Goal: Information Seeking & Learning: Understand process/instructions

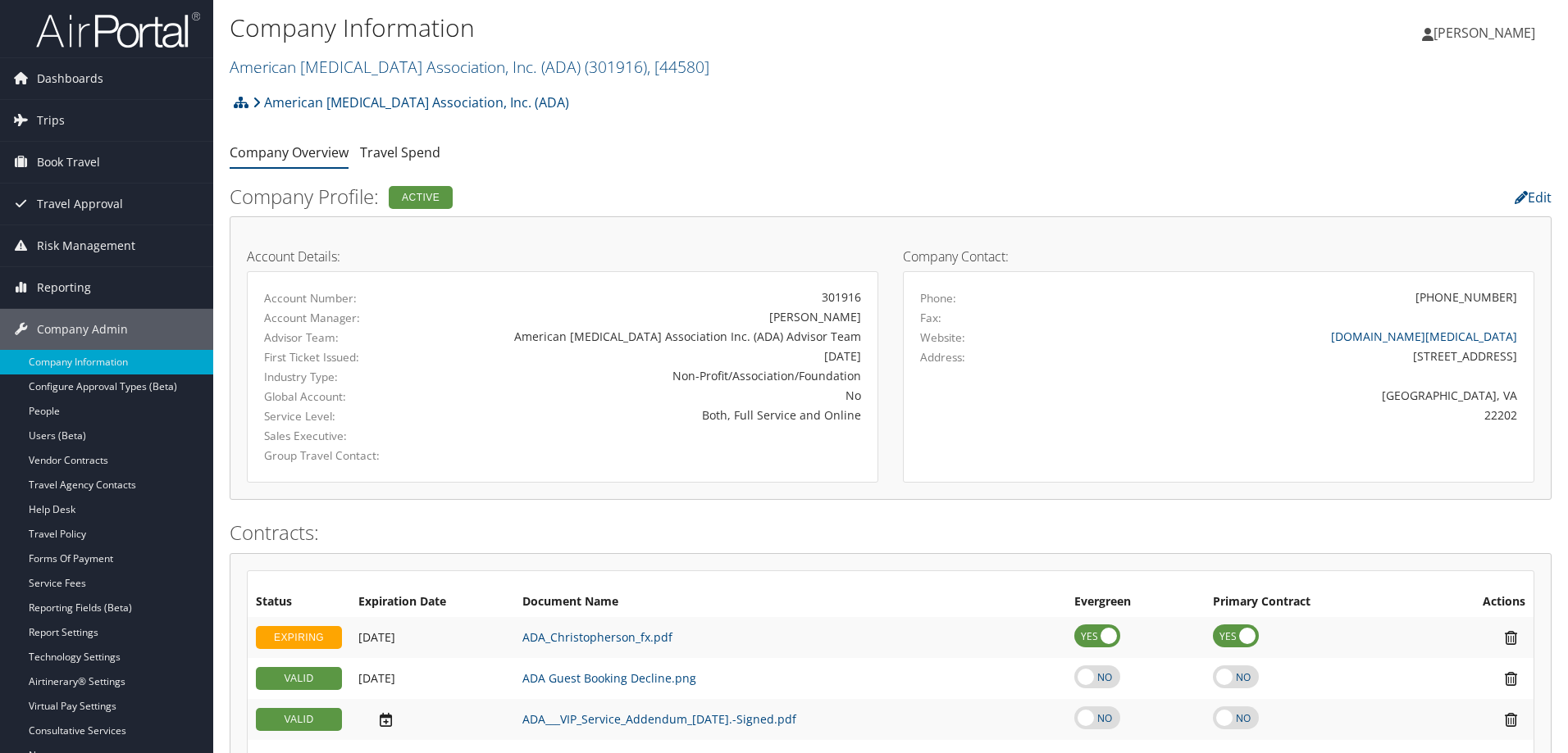
scroll to position [110, 0]
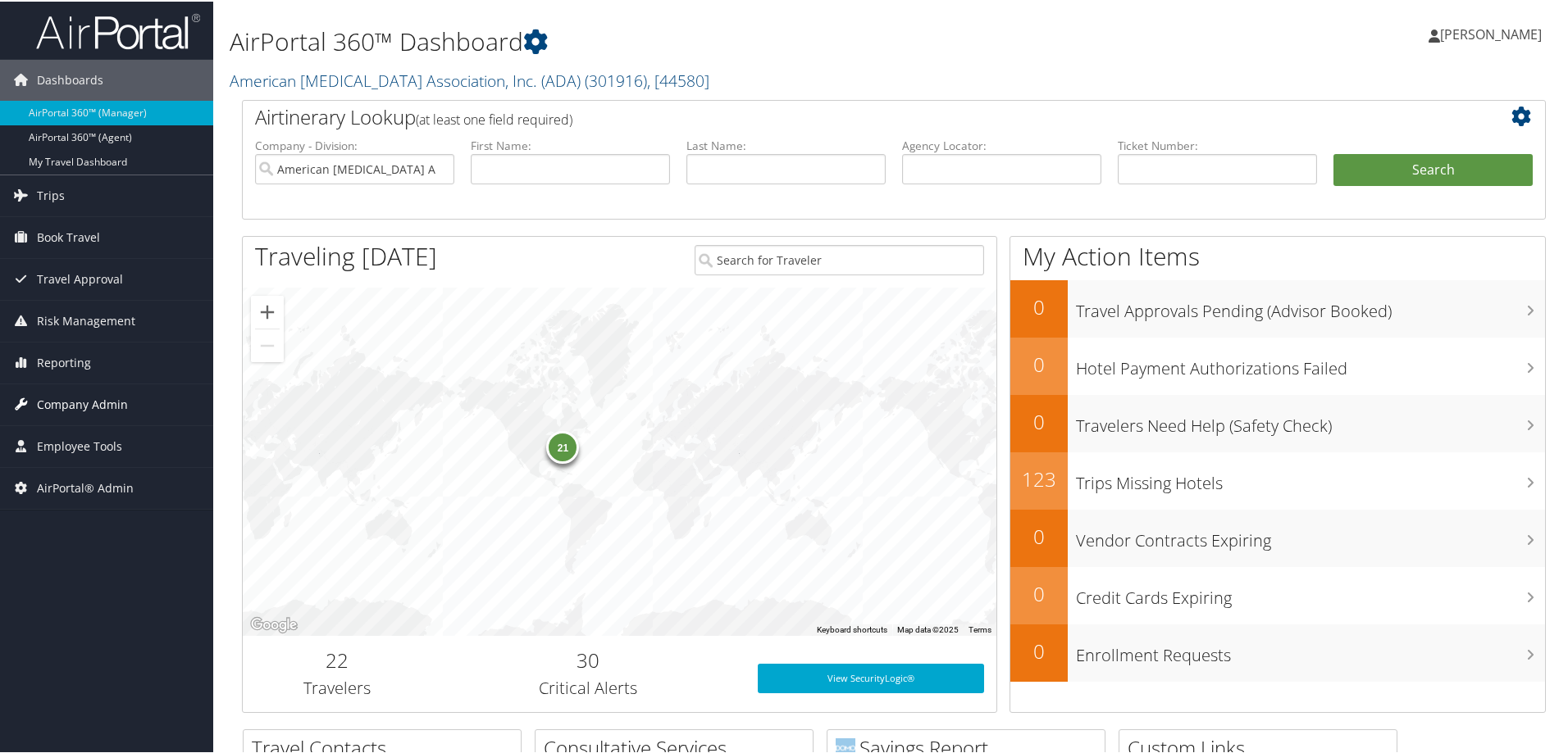
click at [151, 407] on link "Company Admin" at bounding box center [107, 403] width 213 height 41
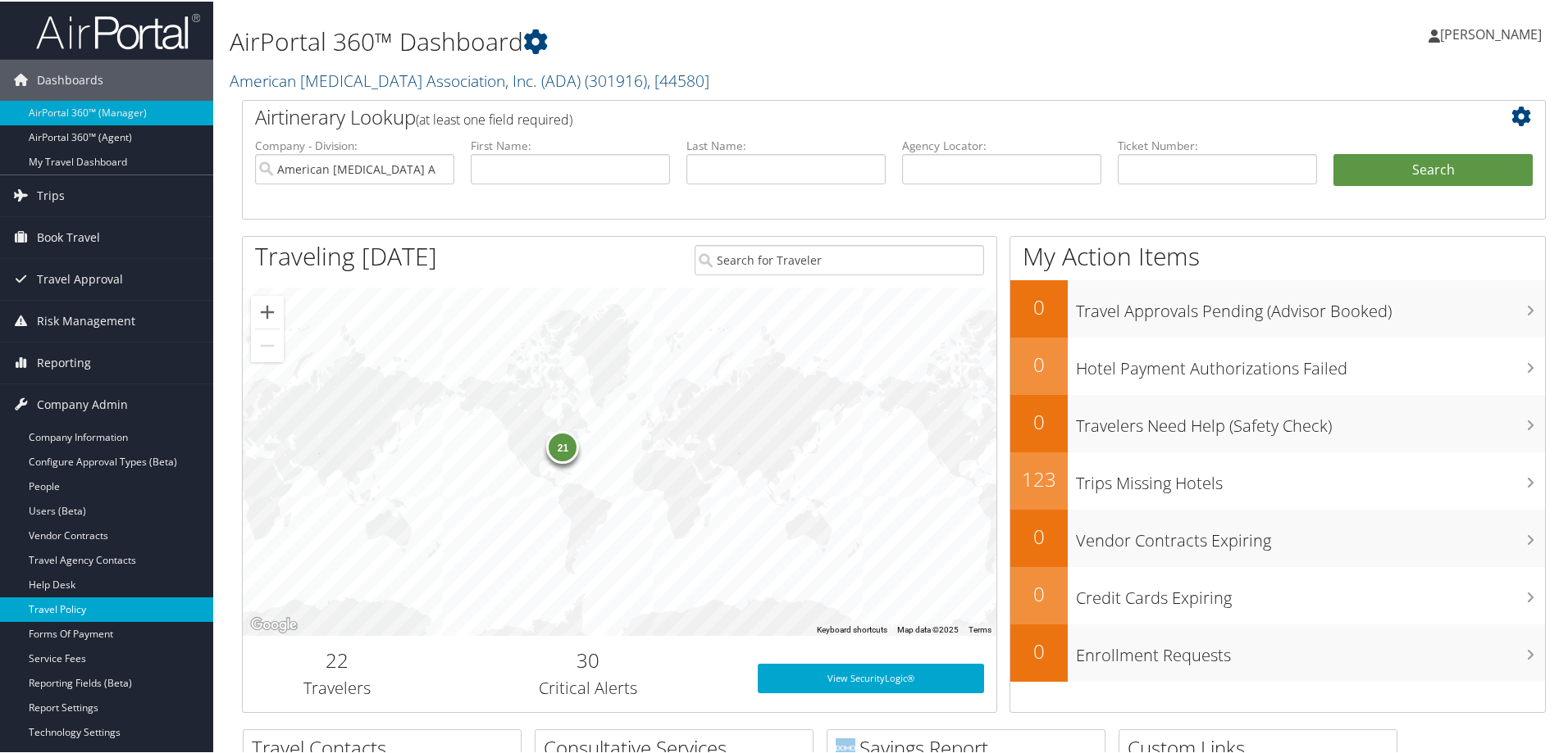
scroll to position [82, 0]
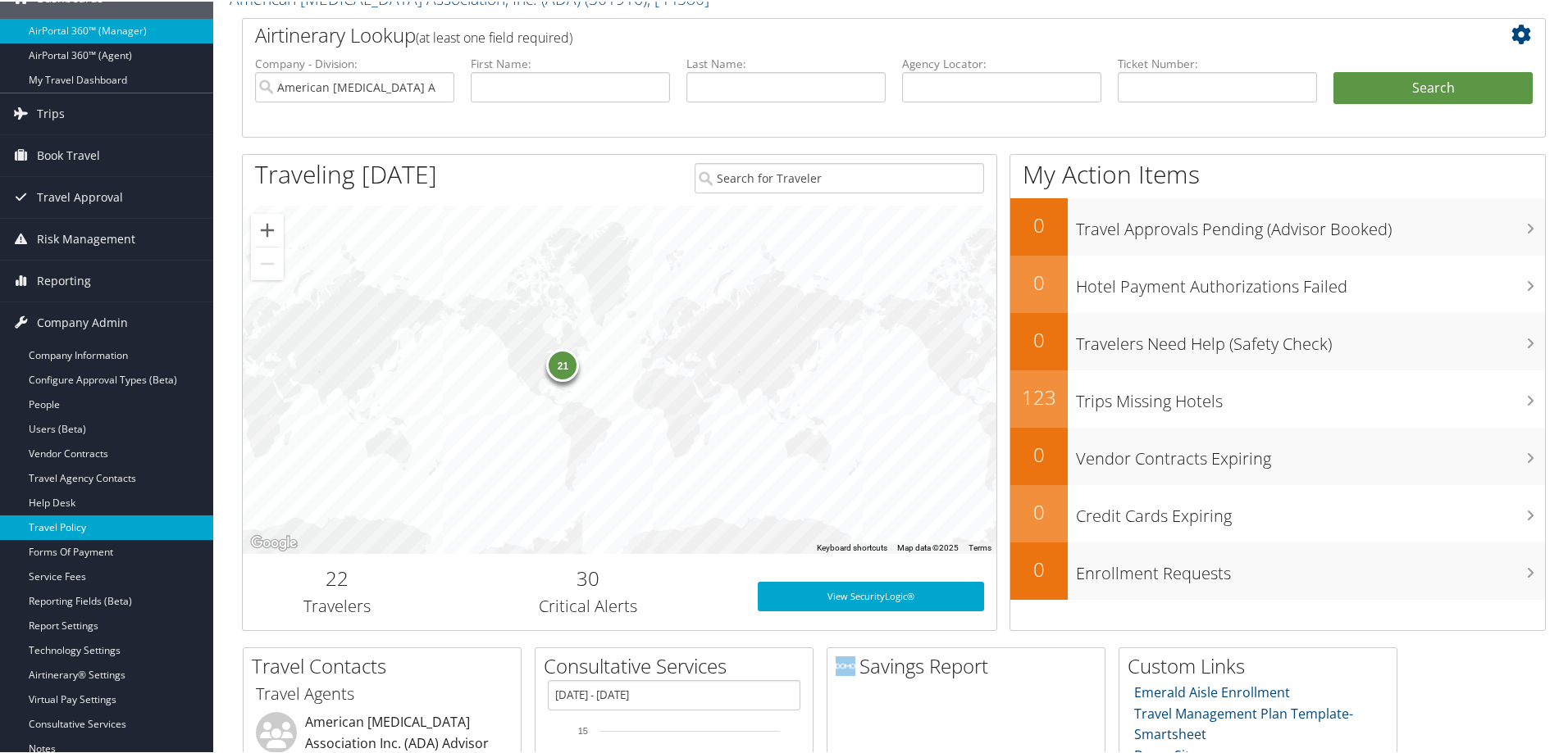
click at [72, 520] on link "Travel Policy" at bounding box center [107, 526] width 213 height 25
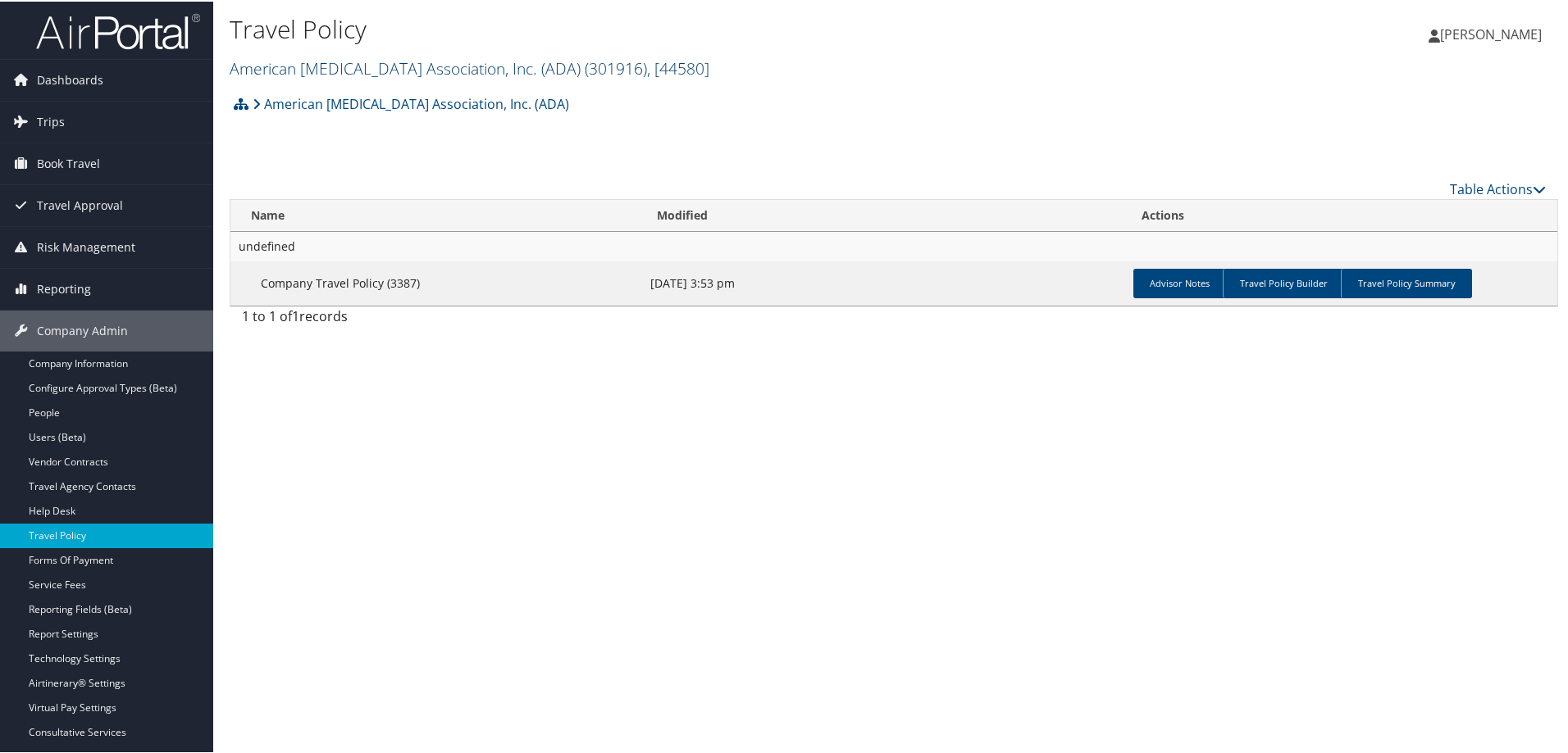
click at [370, 69] on link "American [MEDICAL_DATA] Association, Inc. (ADA) ( 301916 ) , [ 44580 ]" at bounding box center [469, 67] width 479 height 22
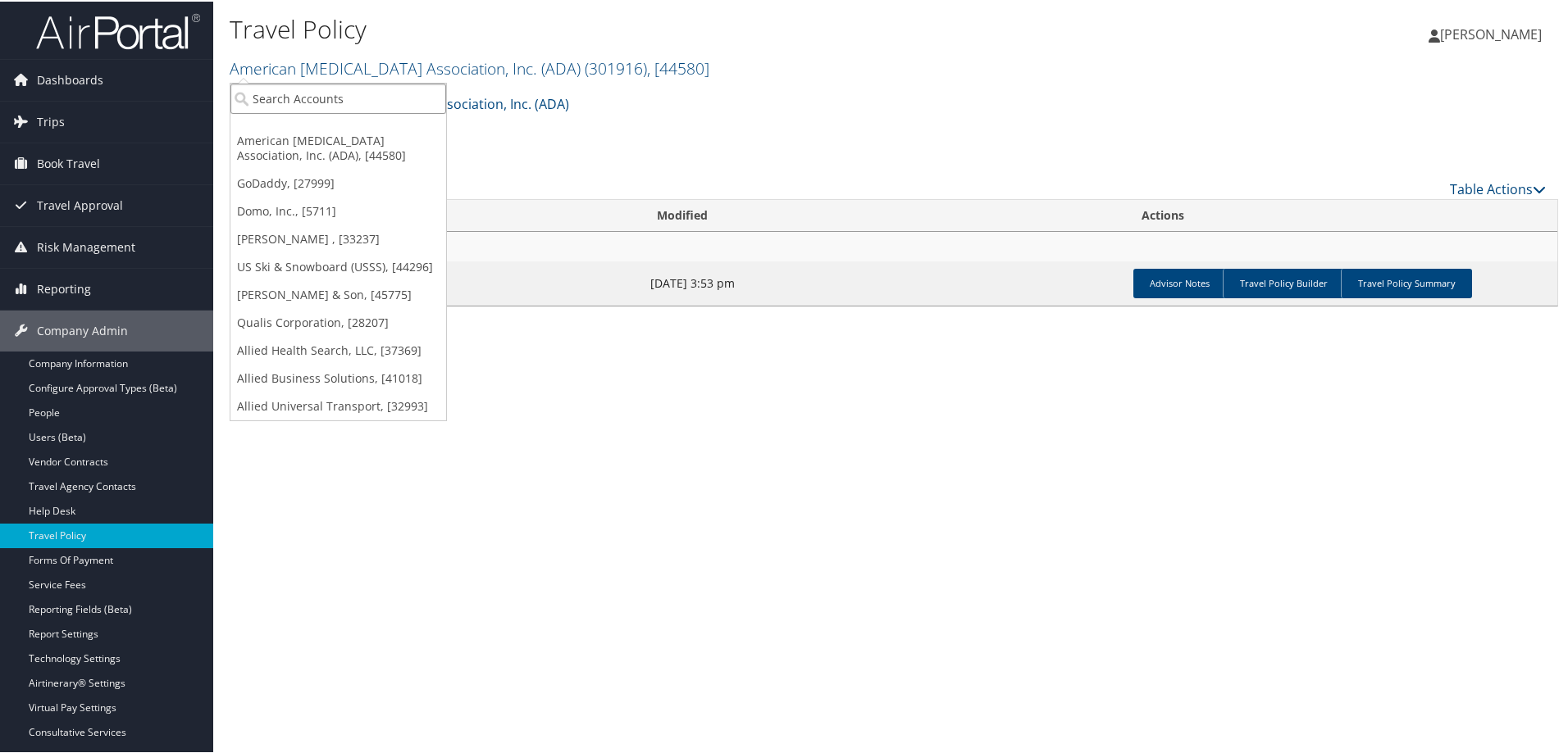
click at [355, 105] on input "search" at bounding box center [338, 96] width 216 height 30
type input "[GEOGRAPHIC_DATA]"
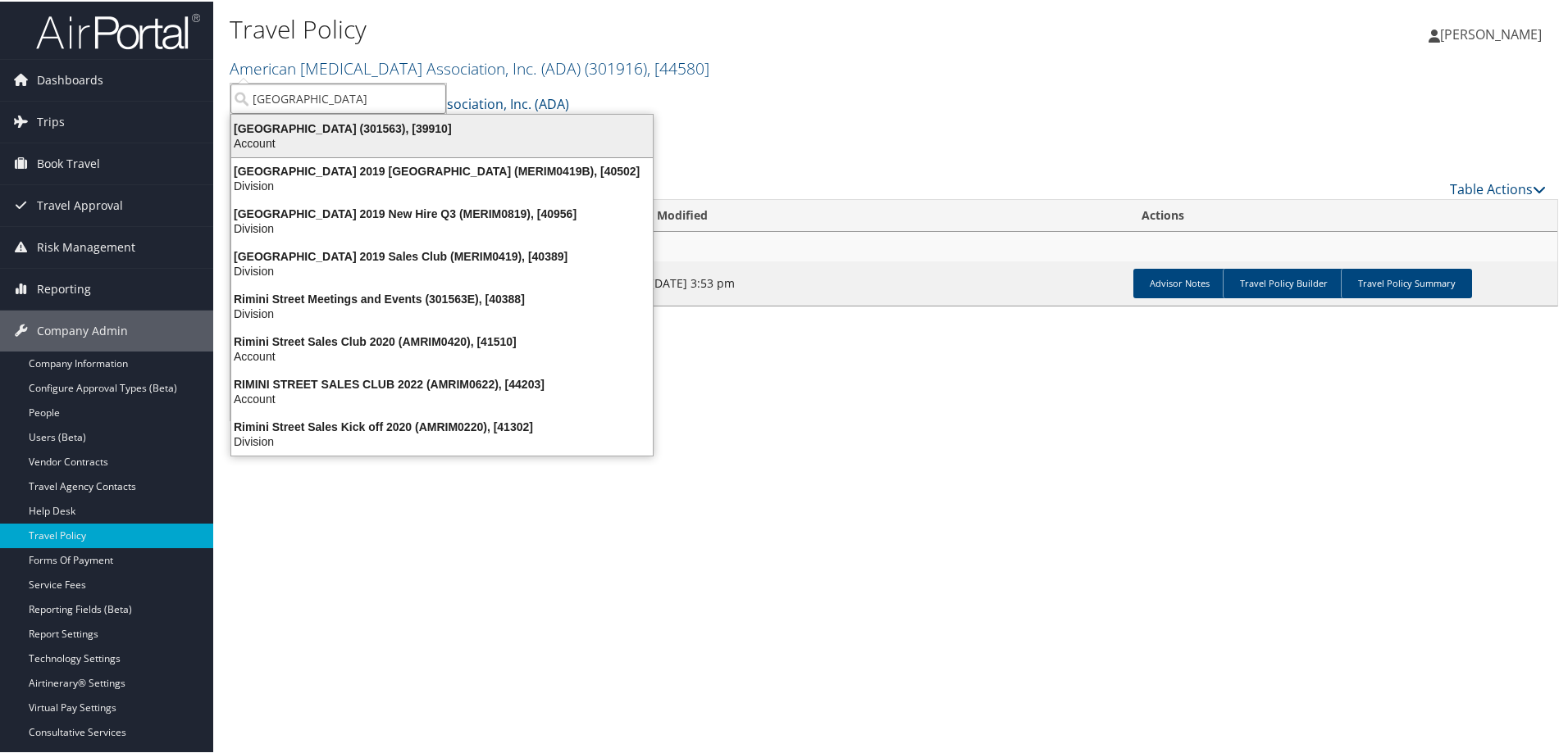
click at [301, 115] on li "[GEOGRAPHIC_DATA] (301563), [39910] Account" at bounding box center [442, 134] width 423 height 44
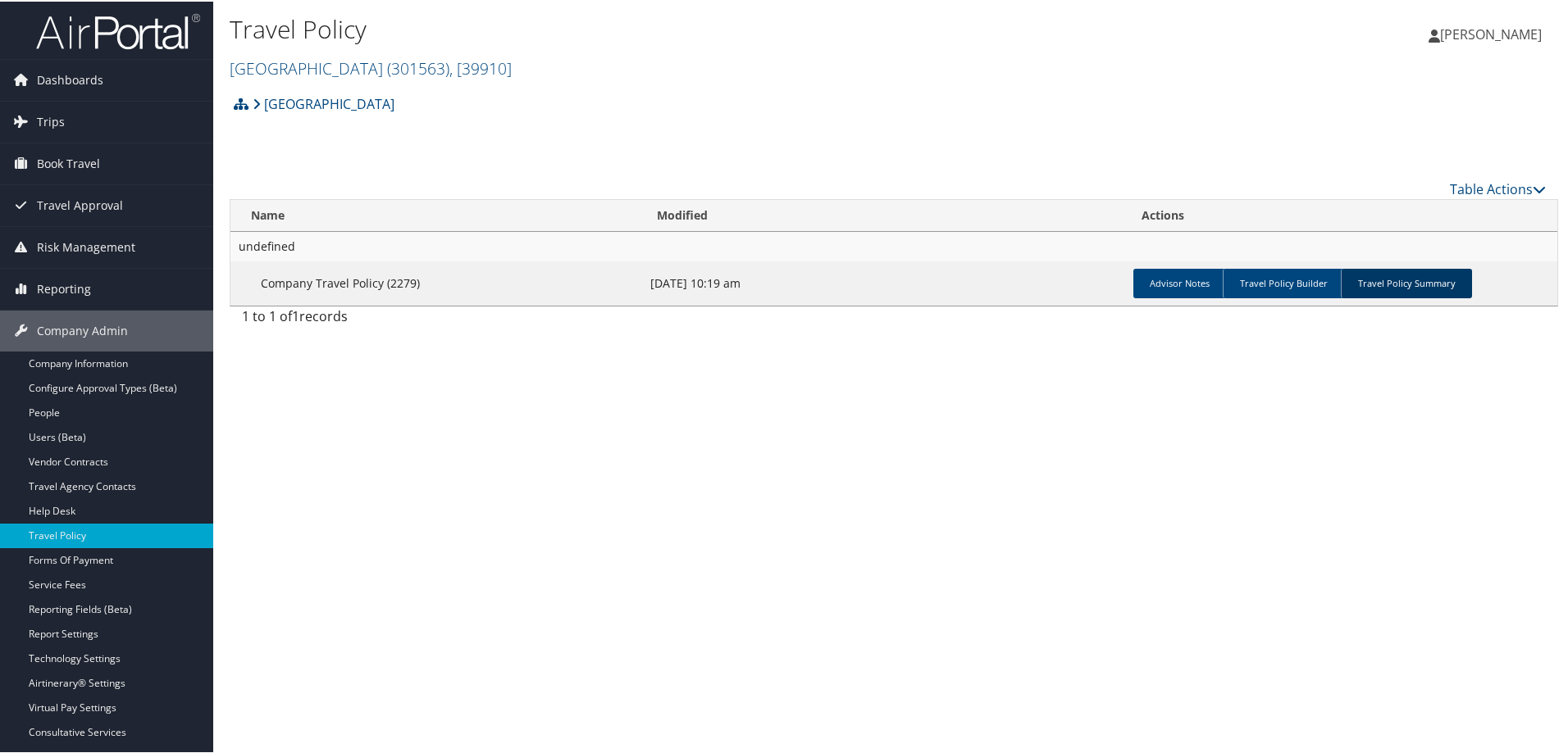
click at [1430, 287] on link "Travel Policy Summary" at bounding box center [1405, 282] width 131 height 29
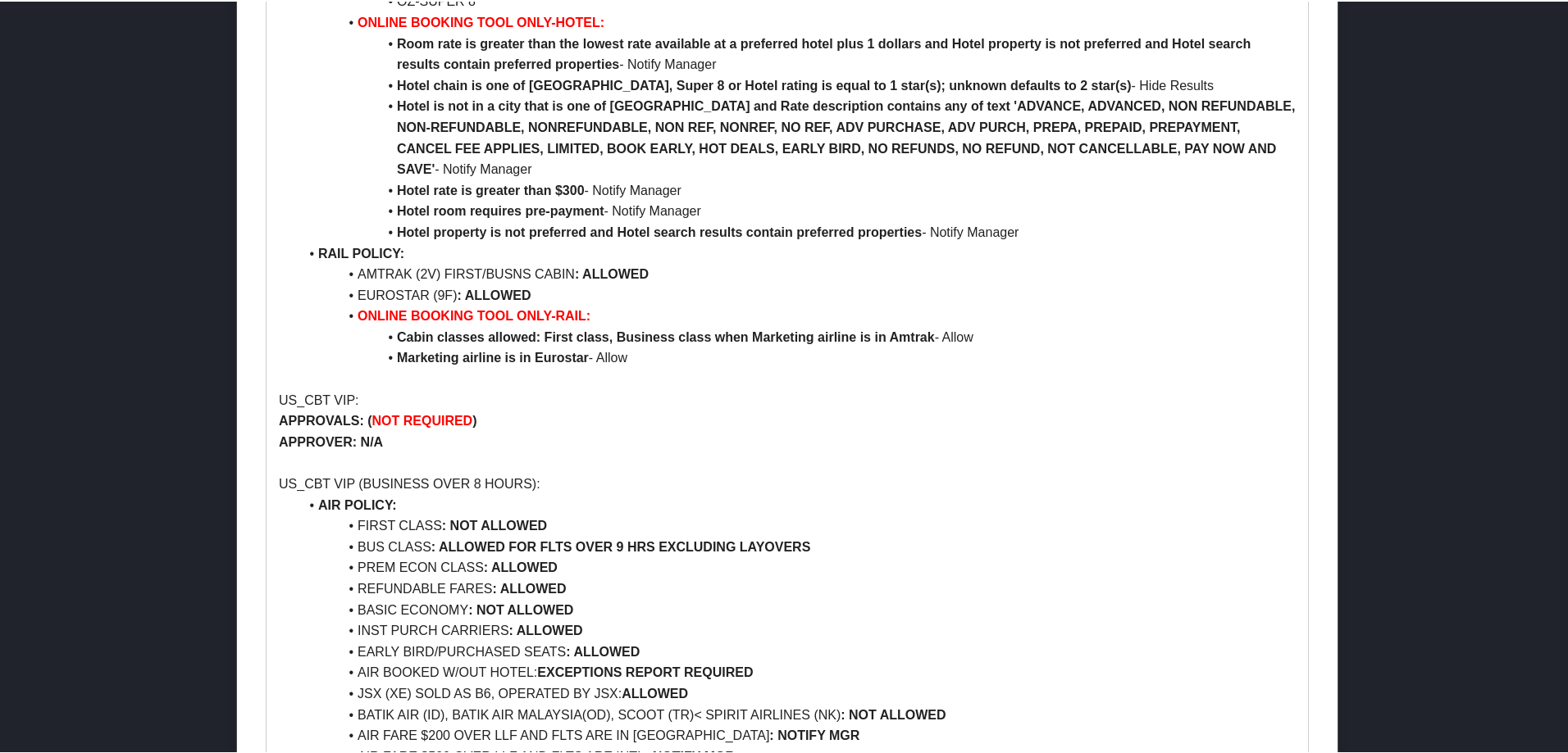
scroll to position [1639, 0]
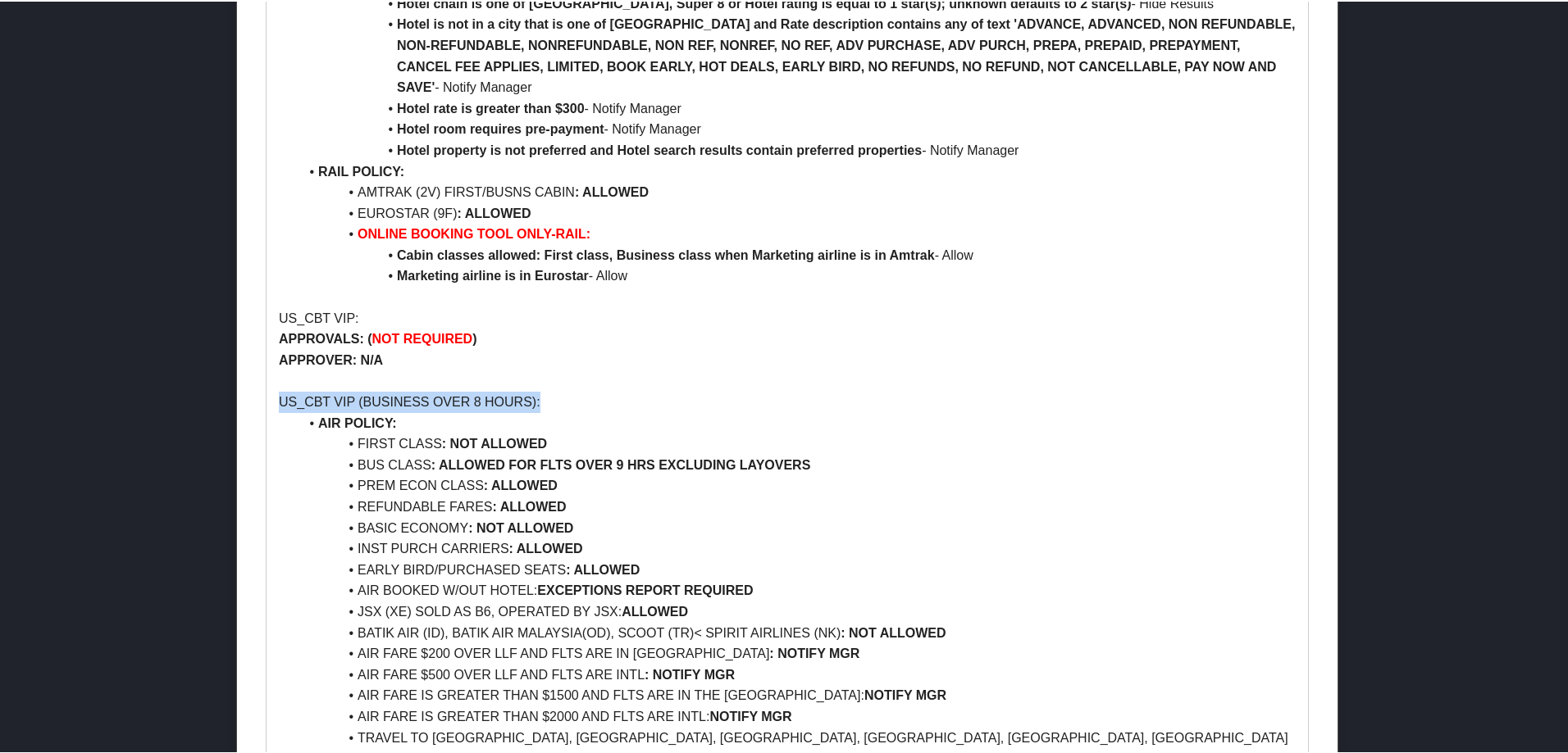
drag, startPoint x: 273, startPoint y: 332, endPoint x: 661, endPoint y: 332, distance: 388.0
click at [661, 332] on div "Rimini Street - Onsite AGENT NOTE: **IMPORTANT** UNPROFILED TVLRS: NEW EMPLOYEE…" at bounding box center [787, 721] width 1042 height 4350
click at [315, 454] on li "BUS CLASS : ALLOWED FOR FLTS OVER 9 HRS EXCLUDING LAYOVERS" at bounding box center [796, 464] width 997 height 21
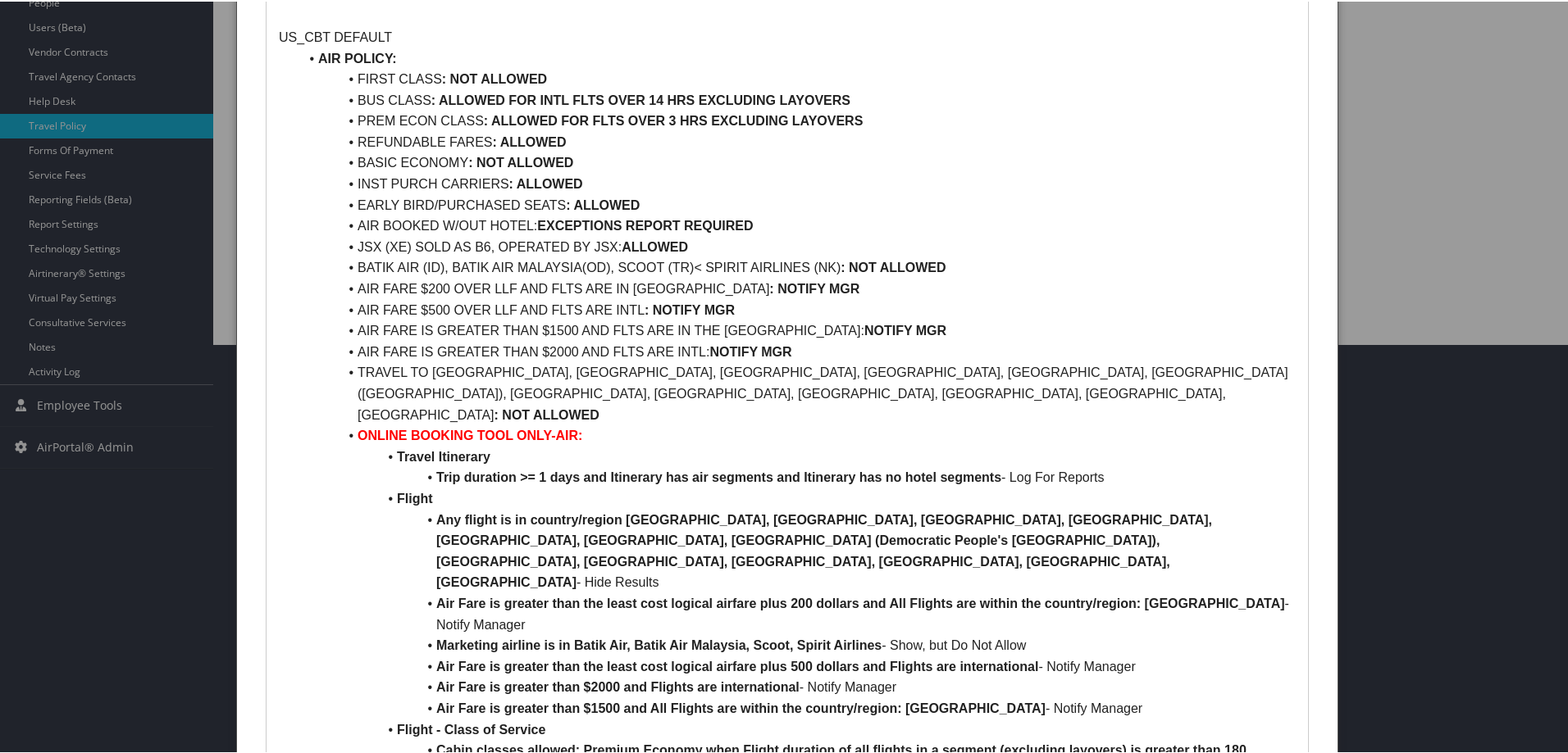
scroll to position [246, 0]
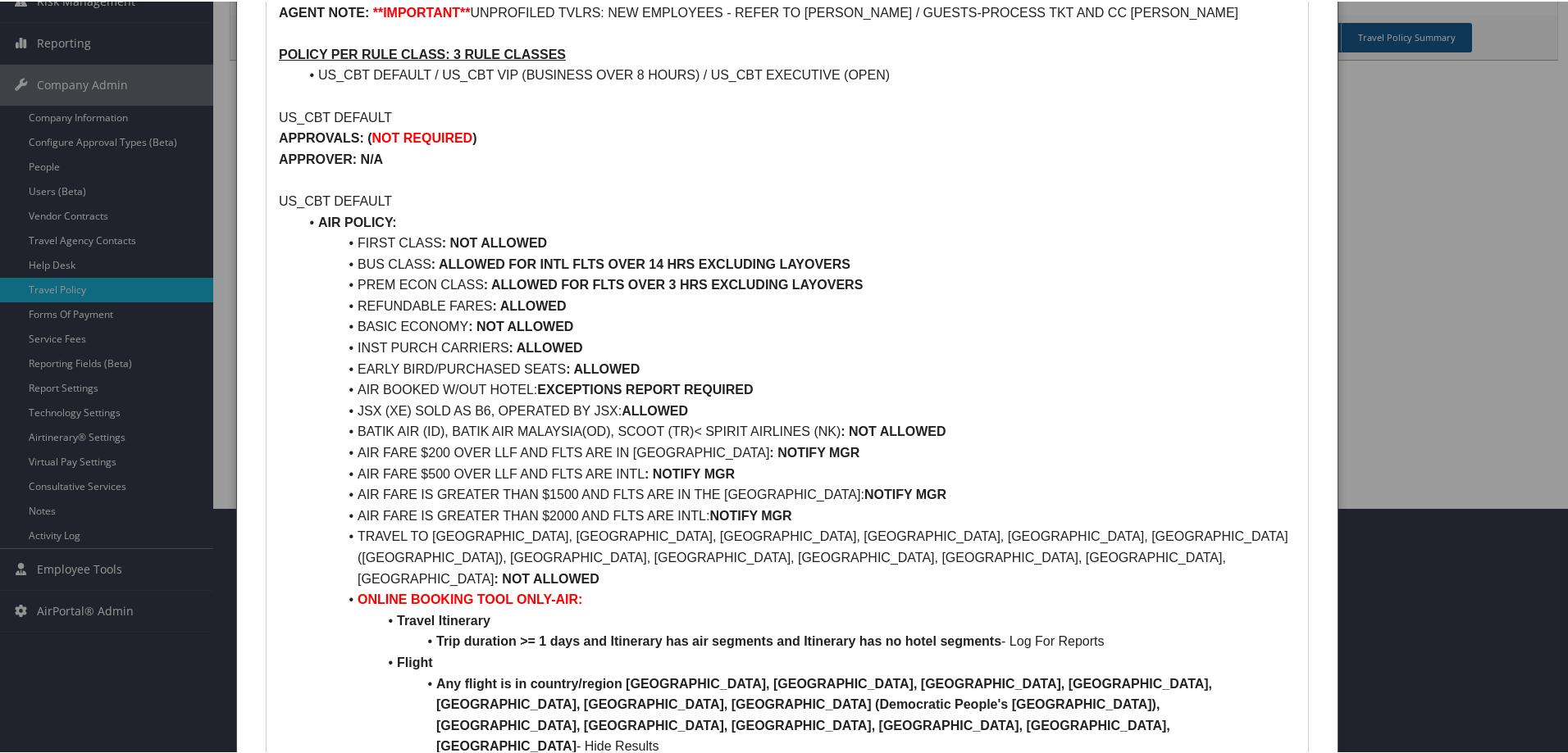
click at [1409, 333] on div at bounding box center [787, 376] width 1574 height 753
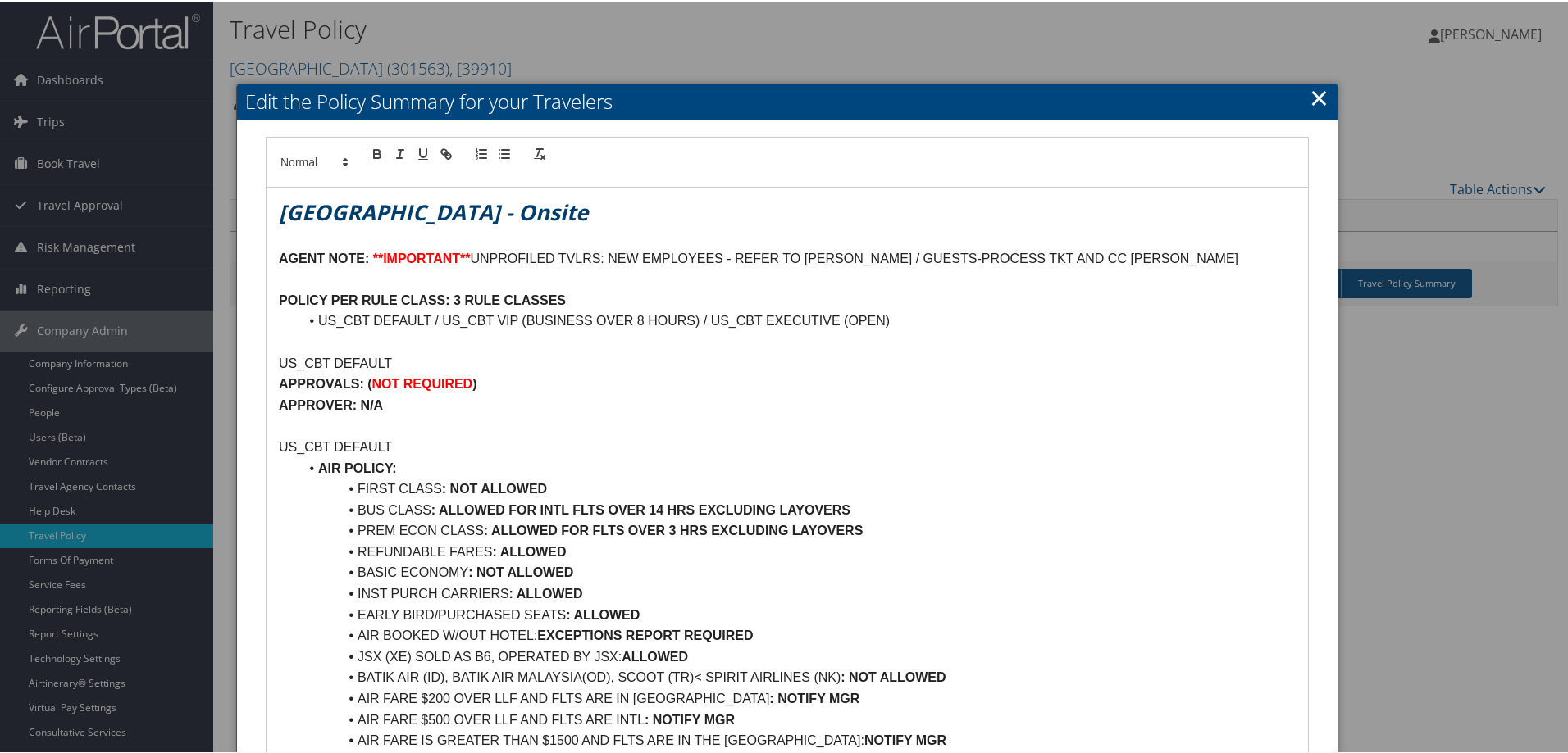
click at [1314, 88] on link "×" at bounding box center [1318, 96] width 19 height 33
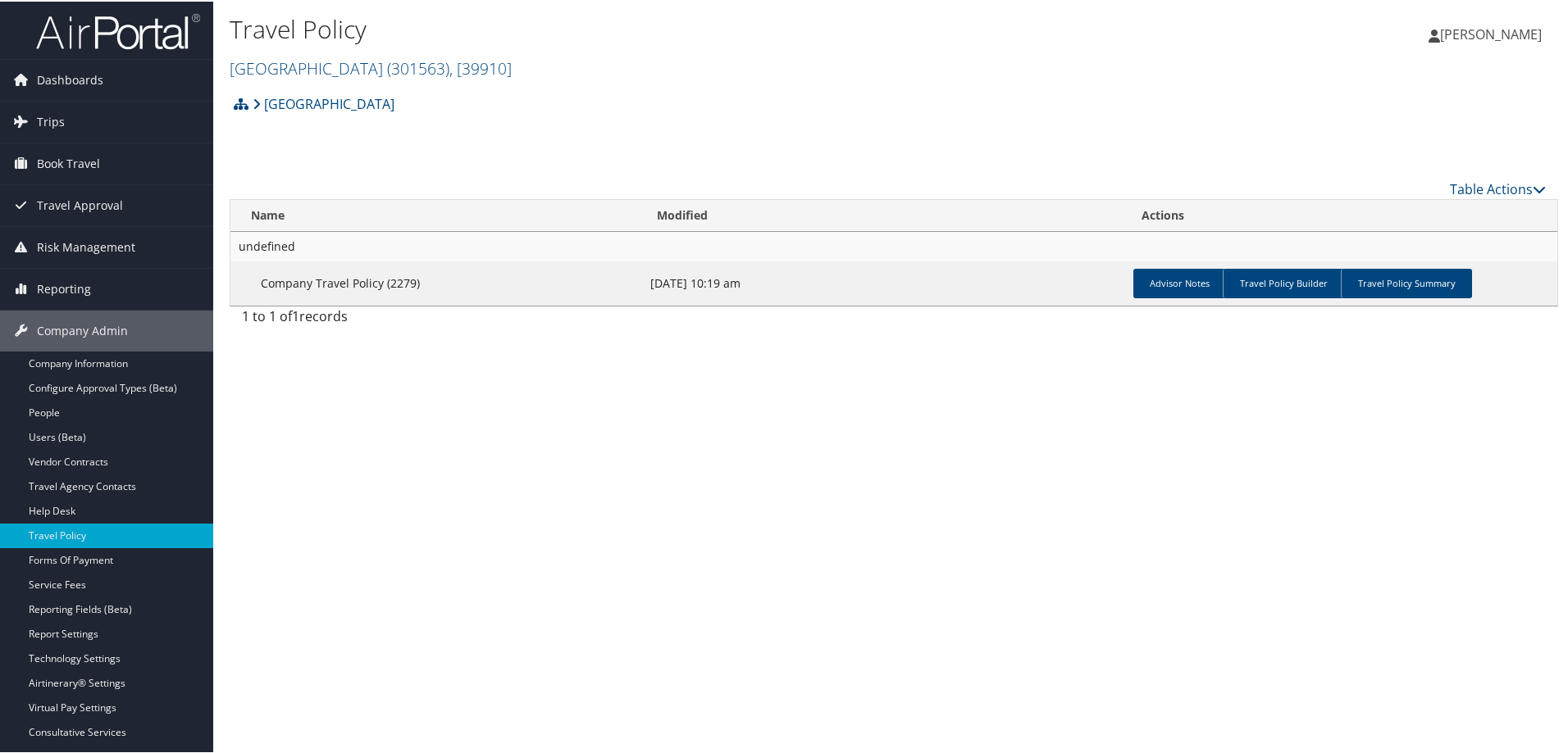
drag, startPoint x: 431, startPoint y: 73, endPoint x: 231, endPoint y: 87, distance: 200.5
click at [214, 70] on div "Travel Policy Rimini Street ( 301563 ) , [ 39910 ] American Diabetes Associatio…" at bounding box center [894, 43] width 1361 height 86
click at [418, 535] on div "Travel Policy Rimini Street ( 301563 ) , [ 39910 ] American Diabetes Associatio…" at bounding box center [894, 376] width 1361 height 753
click at [1415, 274] on link "Travel Policy Summary" at bounding box center [1405, 282] width 131 height 29
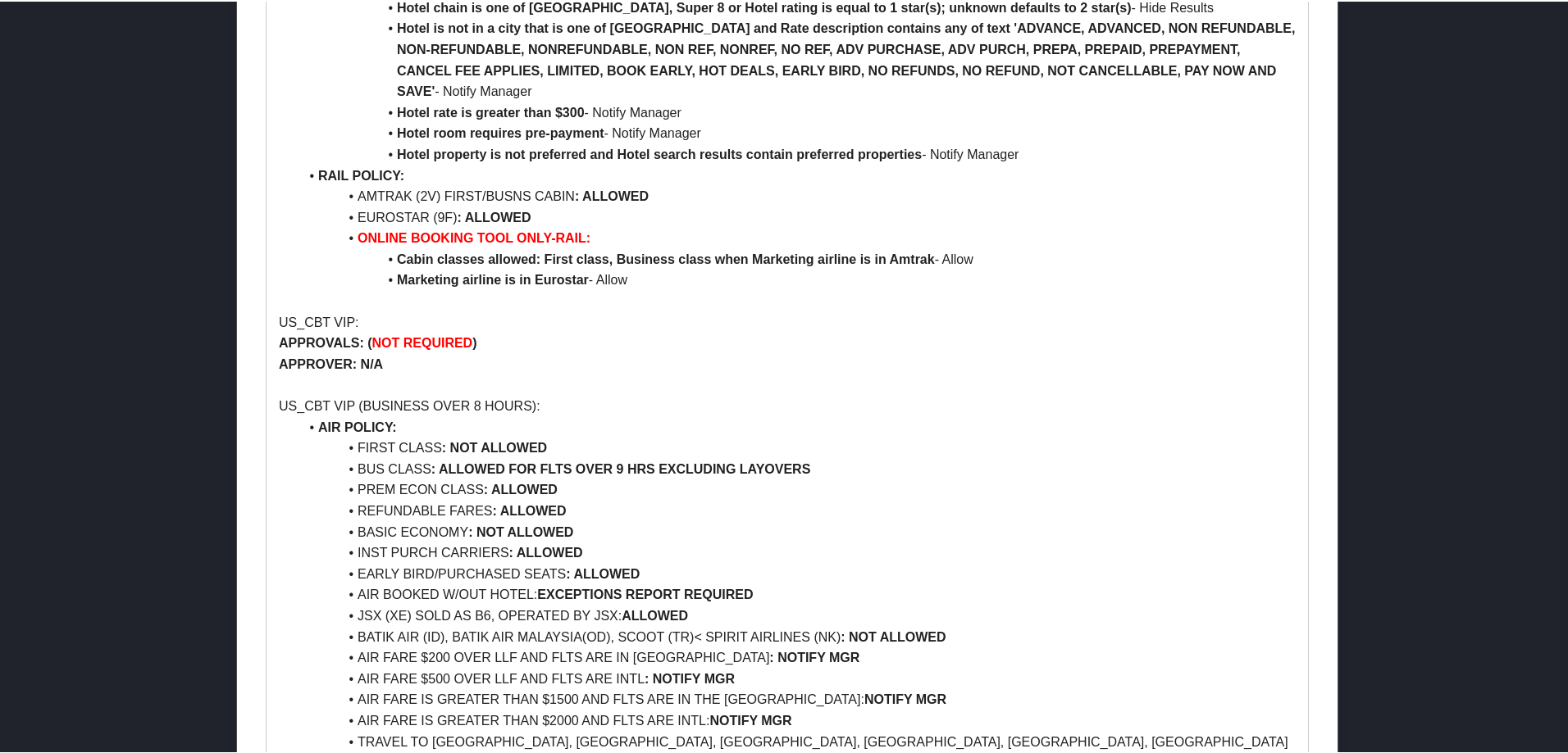
scroll to position [1639, 0]
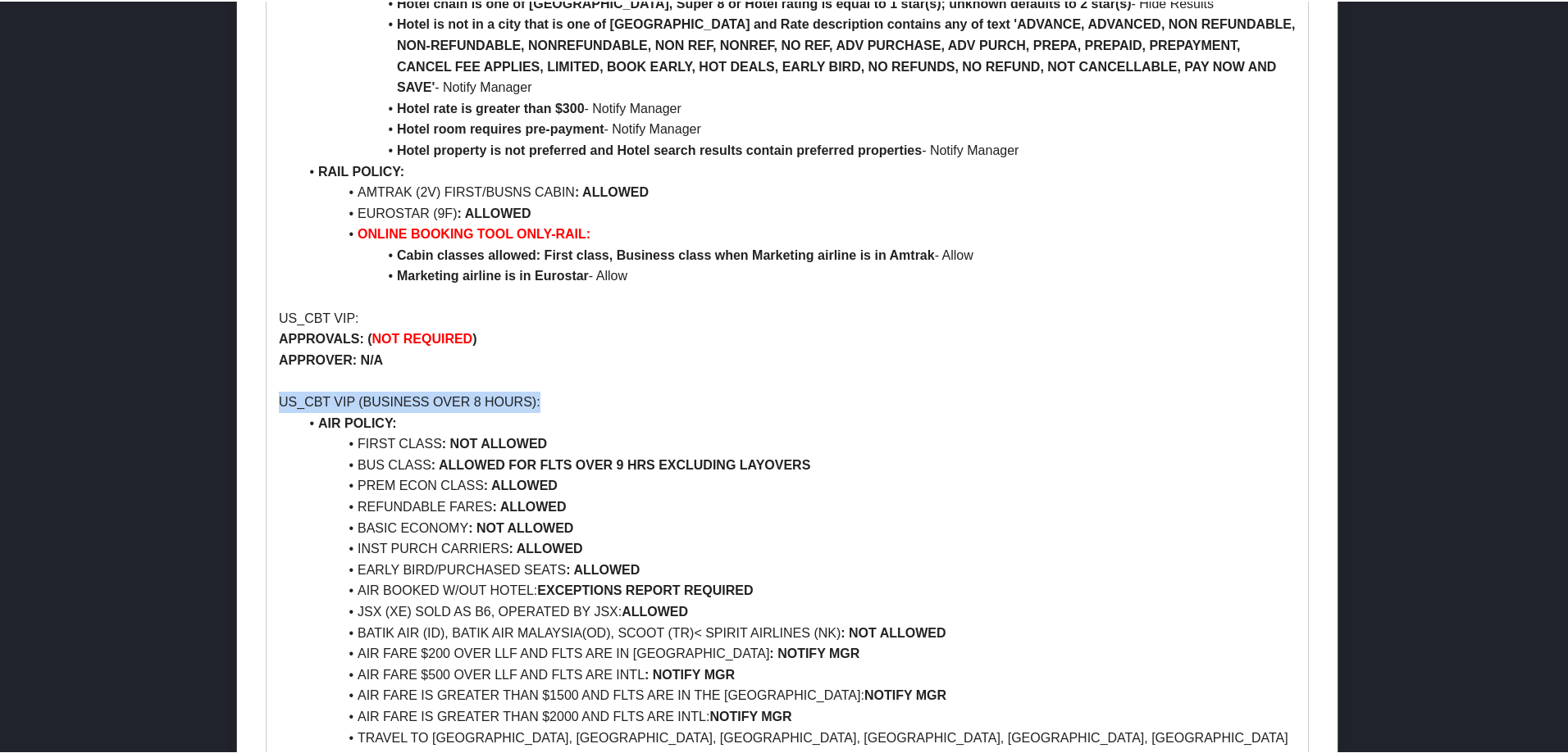
drag, startPoint x: 566, startPoint y: 339, endPoint x: 298, endPoint y: 341, distance: 268.0
click at [278, 390] on p "US_CBT VIP (BUSINESS OVER 8 HOURS):" at bounding box center [786, 400] width 1017 height 21
click at [392, 390] on p "US_CBT VIP (BUSINESS OVER 8 HOURS):" at bounding box center [786, 400] width 1017 height 21
drag, startPoint x: 525, startPoint y: 346, endPoint x: 360, endPoint y: 327, distance: 166.1
click at [372, 390] on p "US_CBT VIP (BUSINESS OVER 8 HOURS):" at bounding box center [786, 400] width 1017 height 21
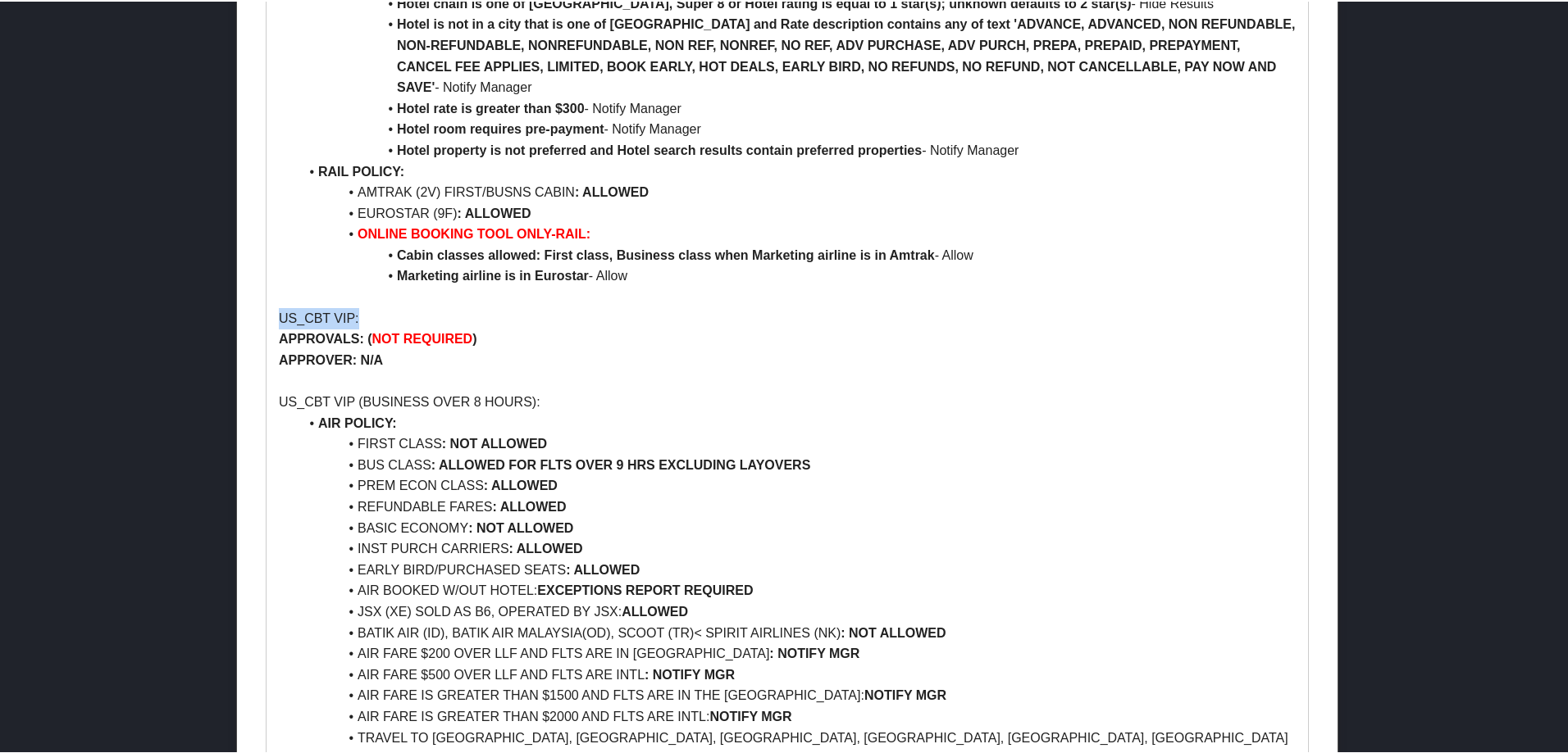
drag, startPoint x: 272, startPoint y: 253, endPoint x: 359, endPoint y: 253, distance: 87.0
click at [359, 253] on div "Rimini Street - Onsite AGENT NOTE: **IMPORTANT** UNPROFILED TVLRS: NEW EMPLOYEE…" at bounding box center [787, 721] width 1042 height 4350
drag, startPoint x: 553, startPoint y: 338, endPoint x: 278, endPoint y: 326, distance: 275.3
click at [278, 326] on div "Rimini Street - Onsite AGENT NOTE: **IMPORTANT** UNPROFILED TVLRS: NEW EMPLOYEE…" at bounding box center [787, 721] width 1042 height 4350
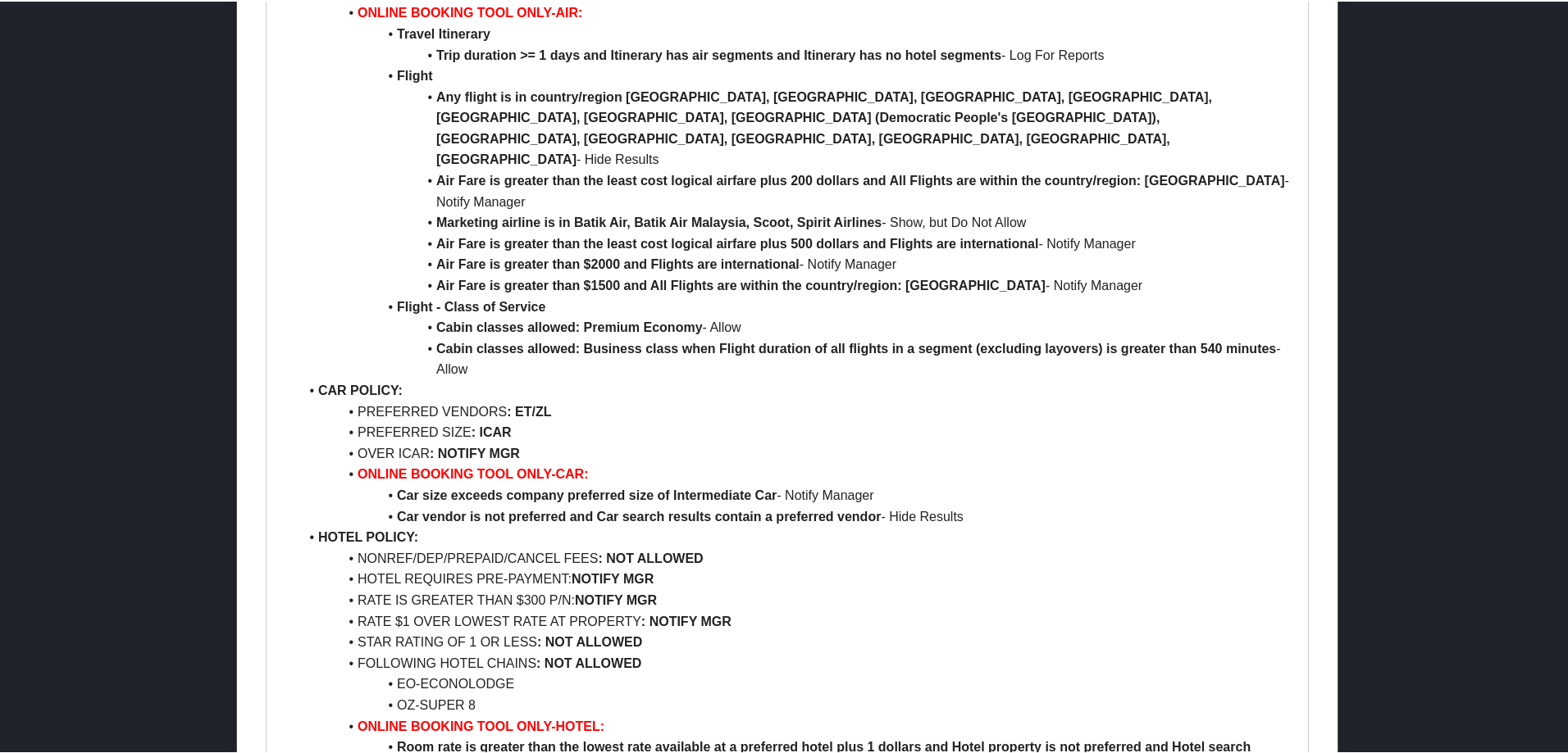
scroll to position [2623, 0]
